Goal: Task Accomplishment & Management: Manage account settings

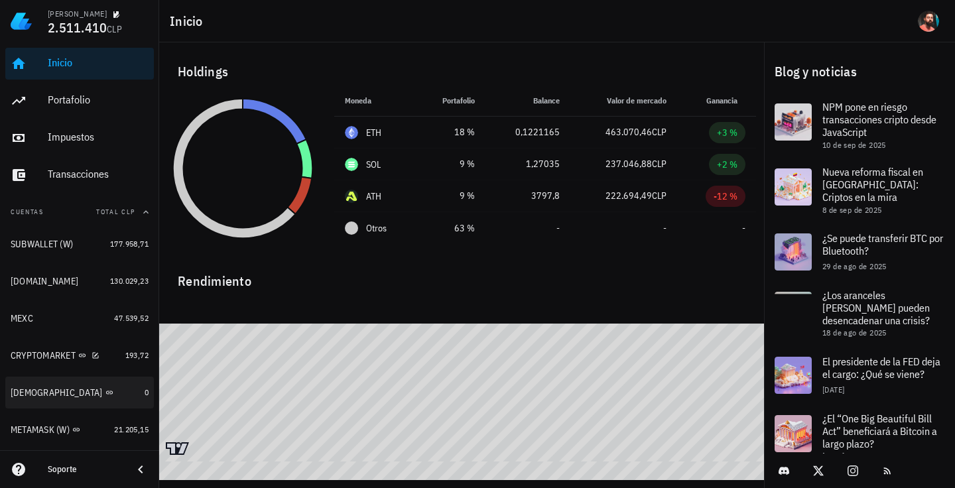
scroll to position [173, 0]
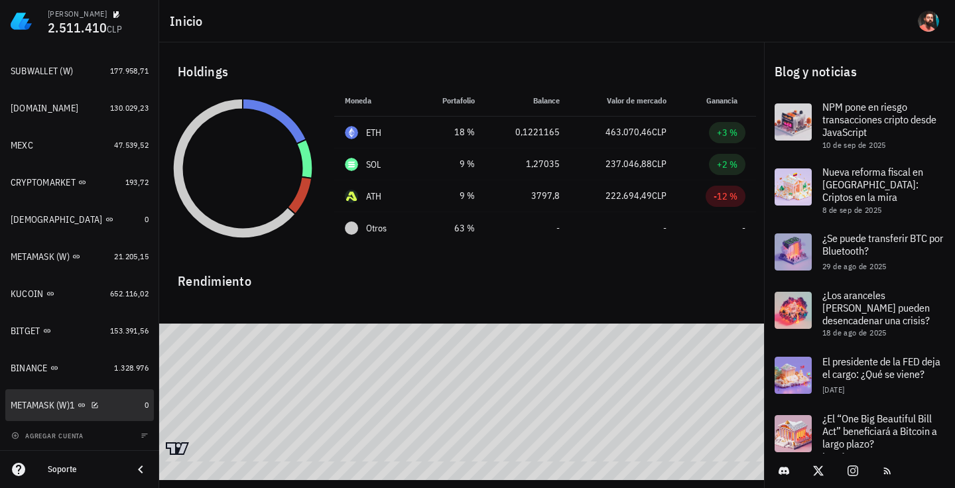
click at [109, 401] on div "METAMASK (W)1" at bounding box center [75, 405] width 129 height 13
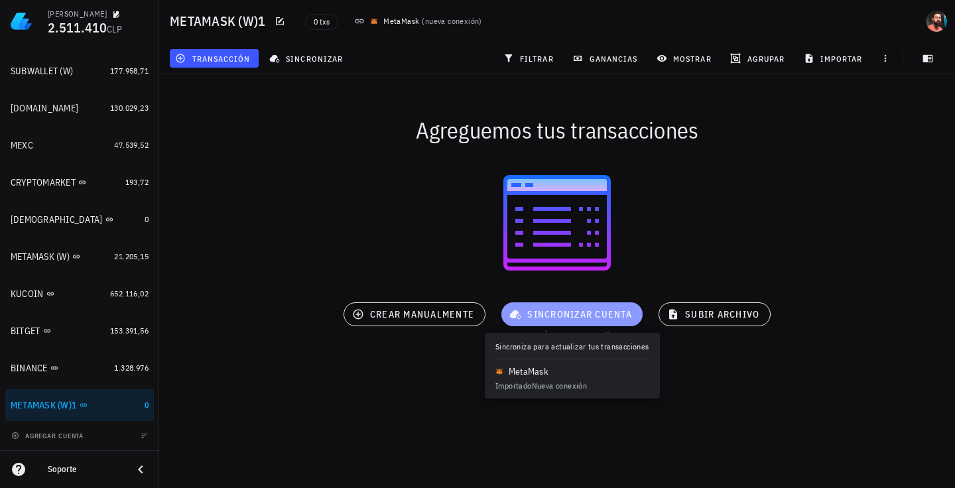
click at [578, 320] on span "sincronizar cuenta" at bounding box center [572, 314] width 120 height 12
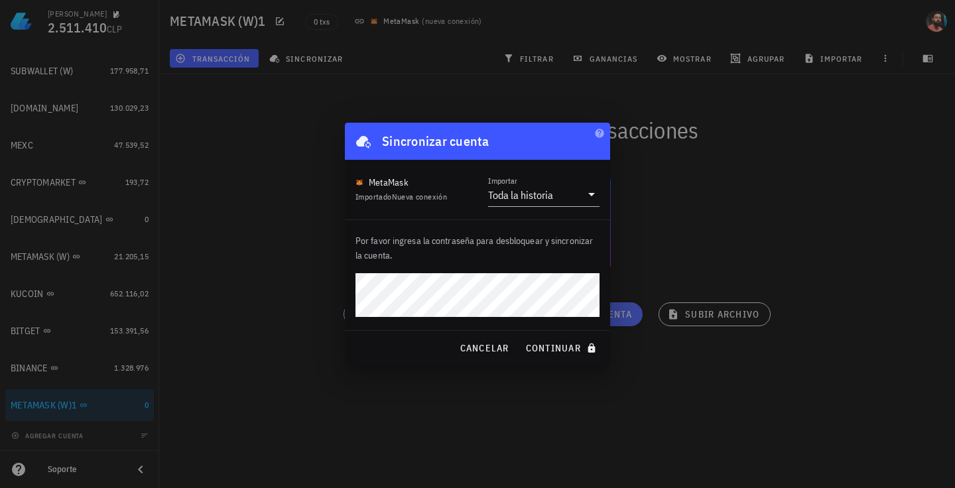
click at [520, 336] on button "continuar" at bounding box center [562, 348] width 85 height 24
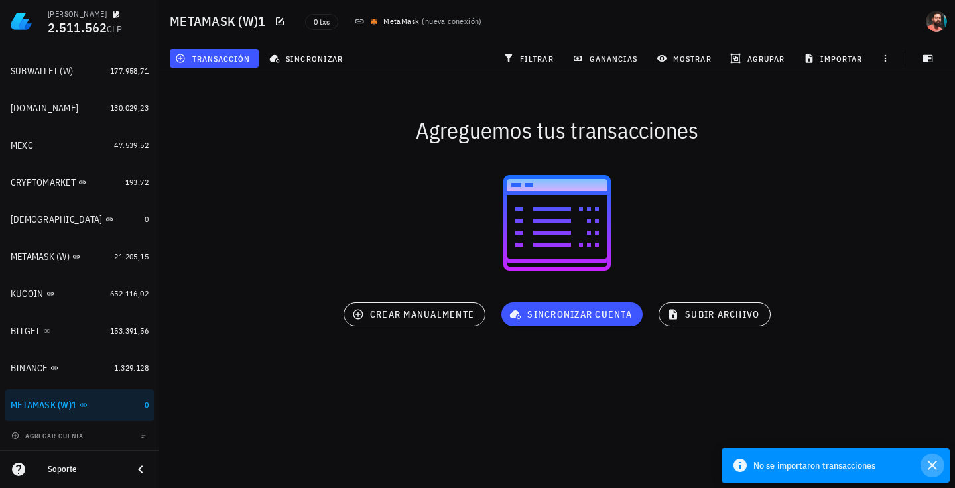
click at [928, 467] on icon "button" at bounding box center [933, 466] width 16 height 16
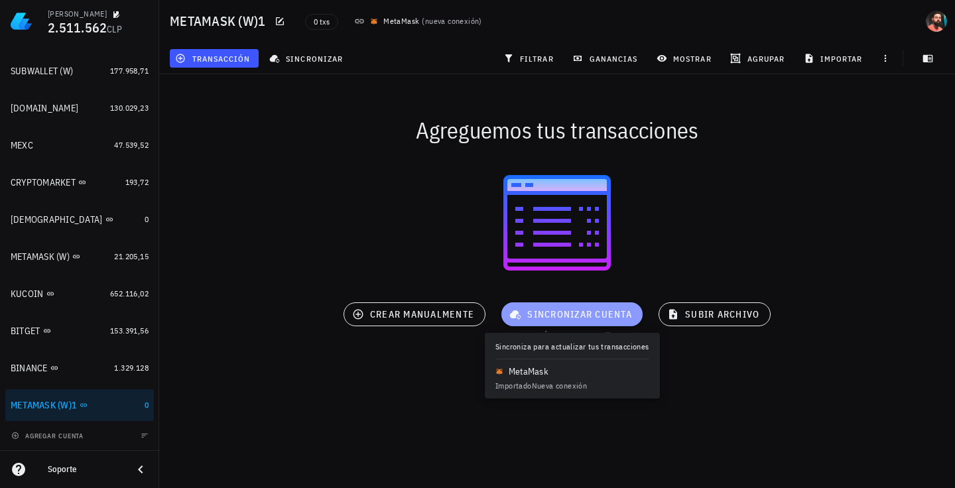
click at [539, 318] on span "sincronizar cuenta" at bounding box center [572, 314] width 120 height 12
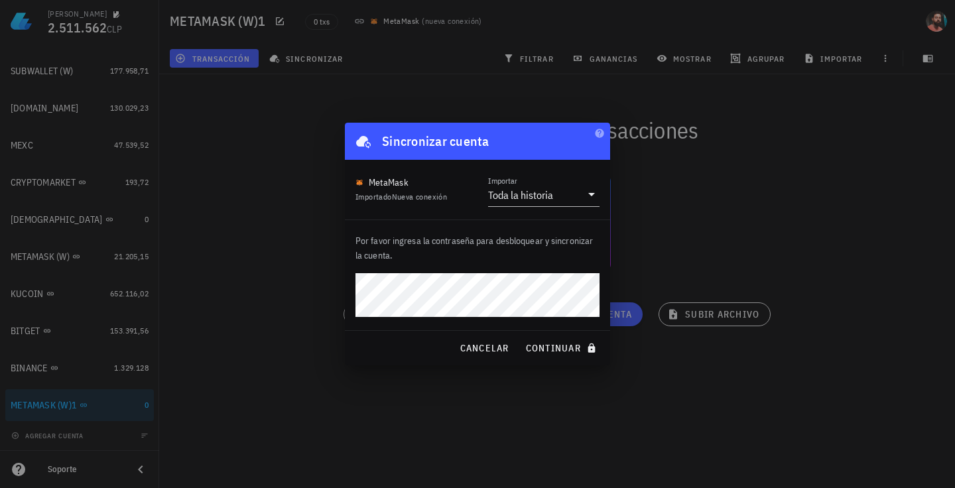
click at [520, 336] on button "continuar" at bounding box center [562, 348] width 85 height 24
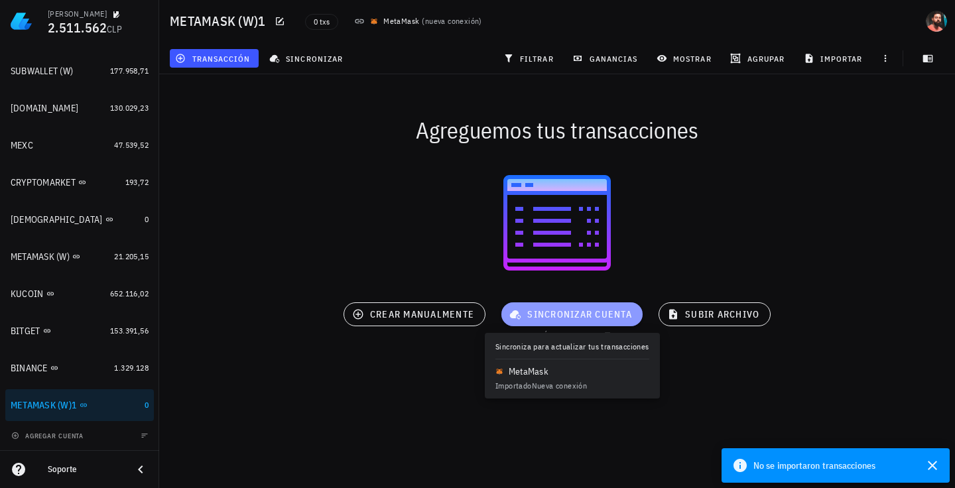
click at [593, 312] on span "sincronizar cuenta" at bounding box center [572, 314] width 120 height 12
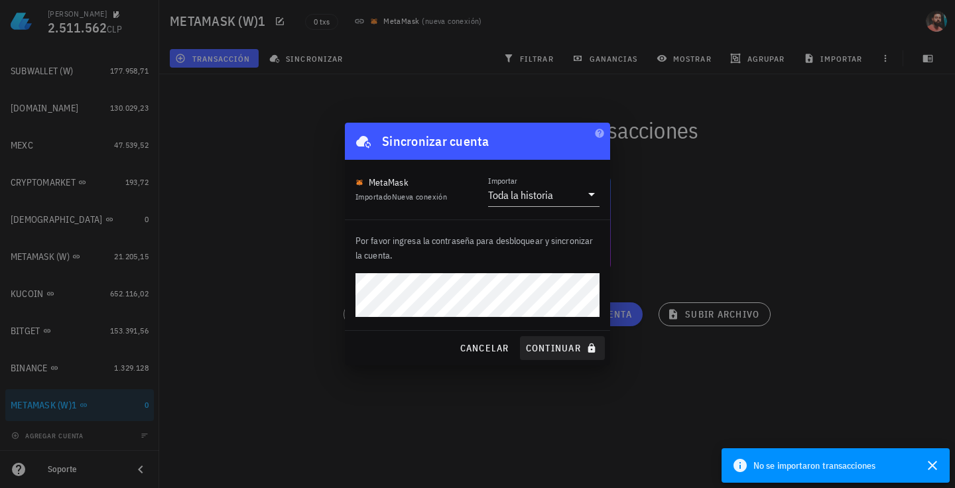
drag, startPoint x: 571, startPoint y: 331, endPoint x: 559, endPoint y: 352, distance: 24.4
click at [559, 352] on div "cancelar continuar" at bounding box center [477, 348] width 265 height 34
click at [559, 352] on span "continuar" at bounding box center [562, 348] width 74 height 12
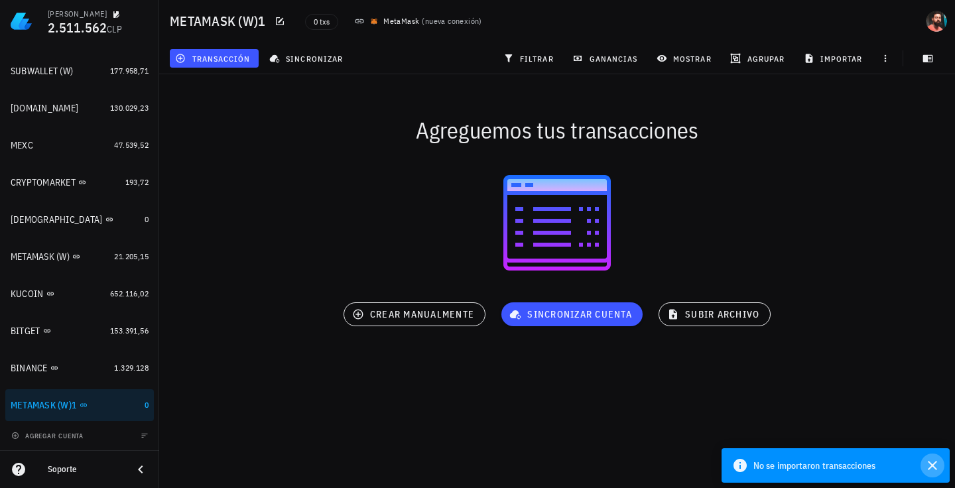
click at [934, 464] on icon "button" at bounding box center [932, 465] width 9 height 9
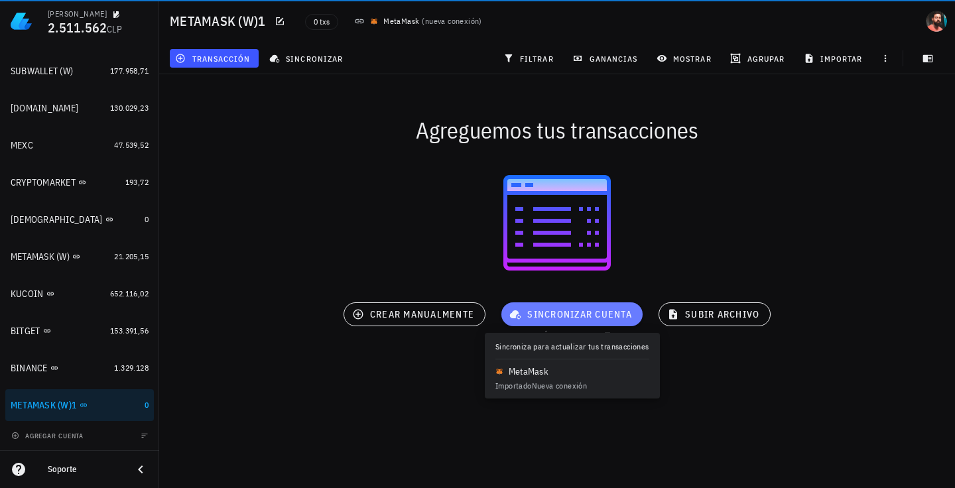
click at [592, 318] on span "sincronizar cuenta" at bounding box center [572, 314] width 120 height 12
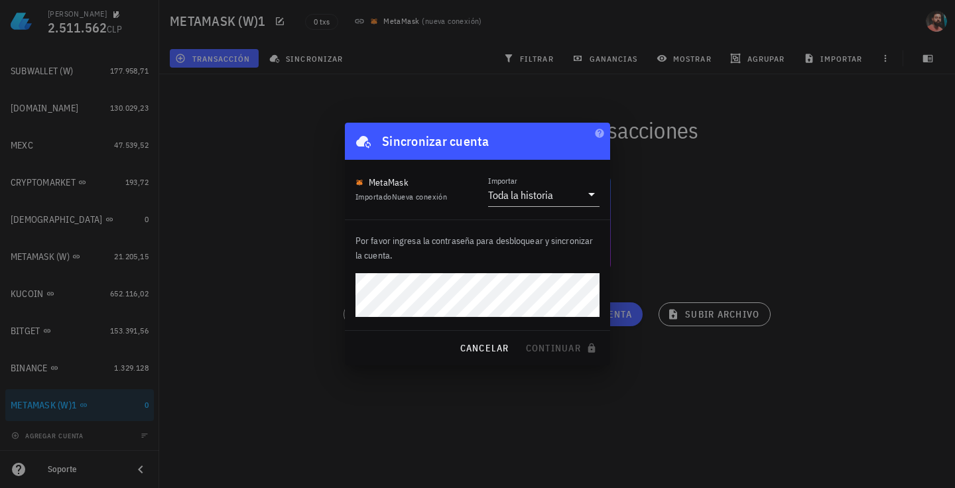
click at [560, 318] on div "Por favor ingresa la contraseña para desbloquear y sincronizar la cuenta." at bounding box center [477, 275] width 265 height 110
click at [520, 336] on button "continuar" at bounding box center [562, 348] width 85 height 24
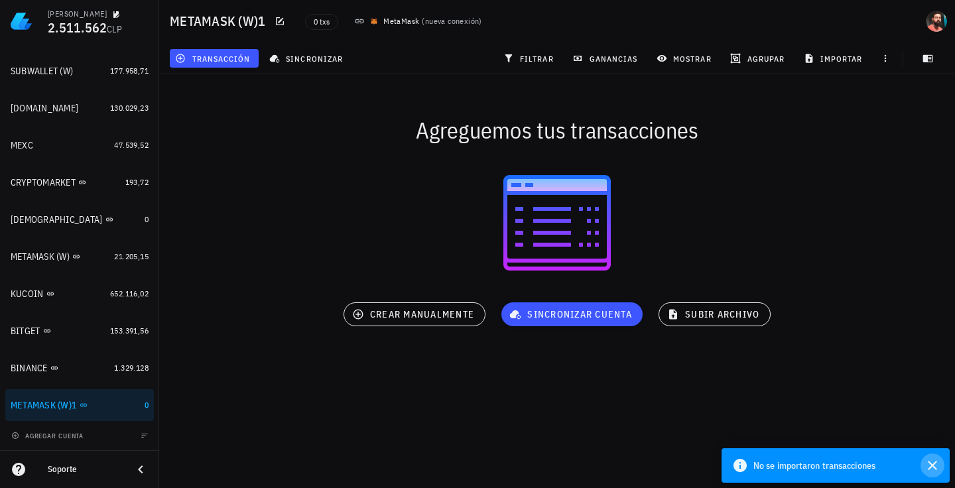
click at [938, 470] on icon "button" at bounding box center [933, 466] width 16 height 16
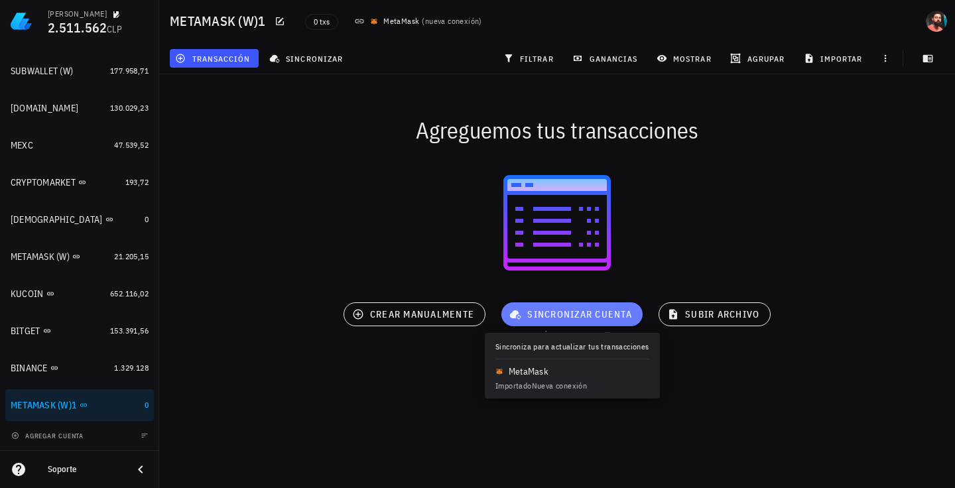
click at [591, 319] on span "sincronizar cuenta" at bounding box center [572, 314] width 120 height 12
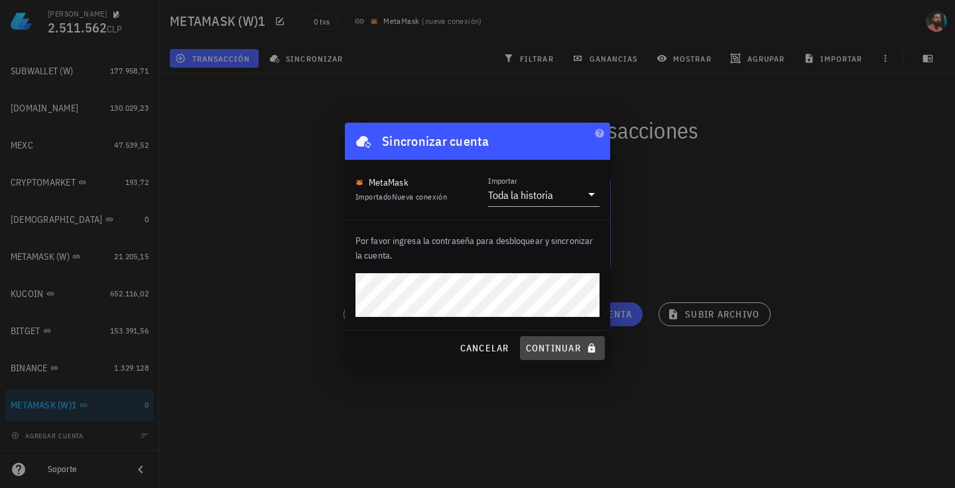
click at [561, 342] on span "continuar" at bounding box center [562, 348] width 74 height 12
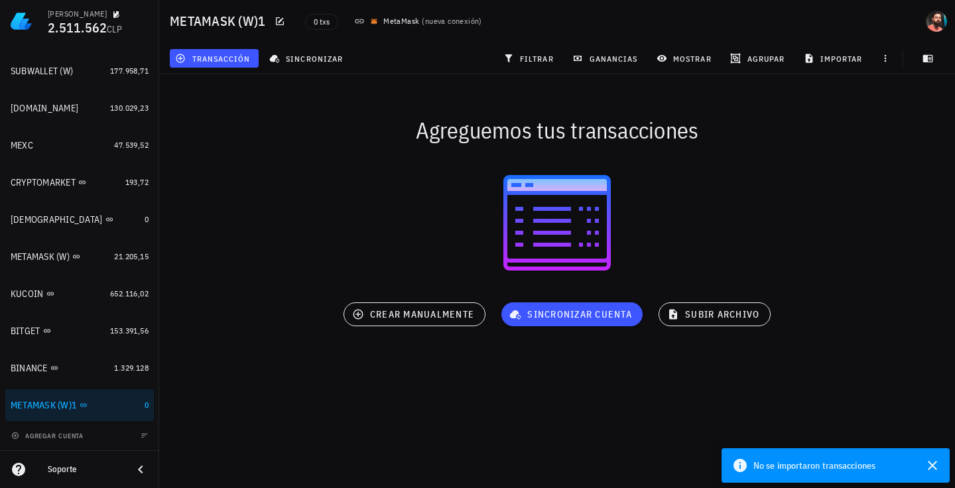
click at [901, 470] on div "No se importaron transacciones" at bounding box center [821, 466] width 178 height 16
click at [935, 463] on icon "button" at bounding box center [932, 465] width 9 height 9
